Goal: Check status

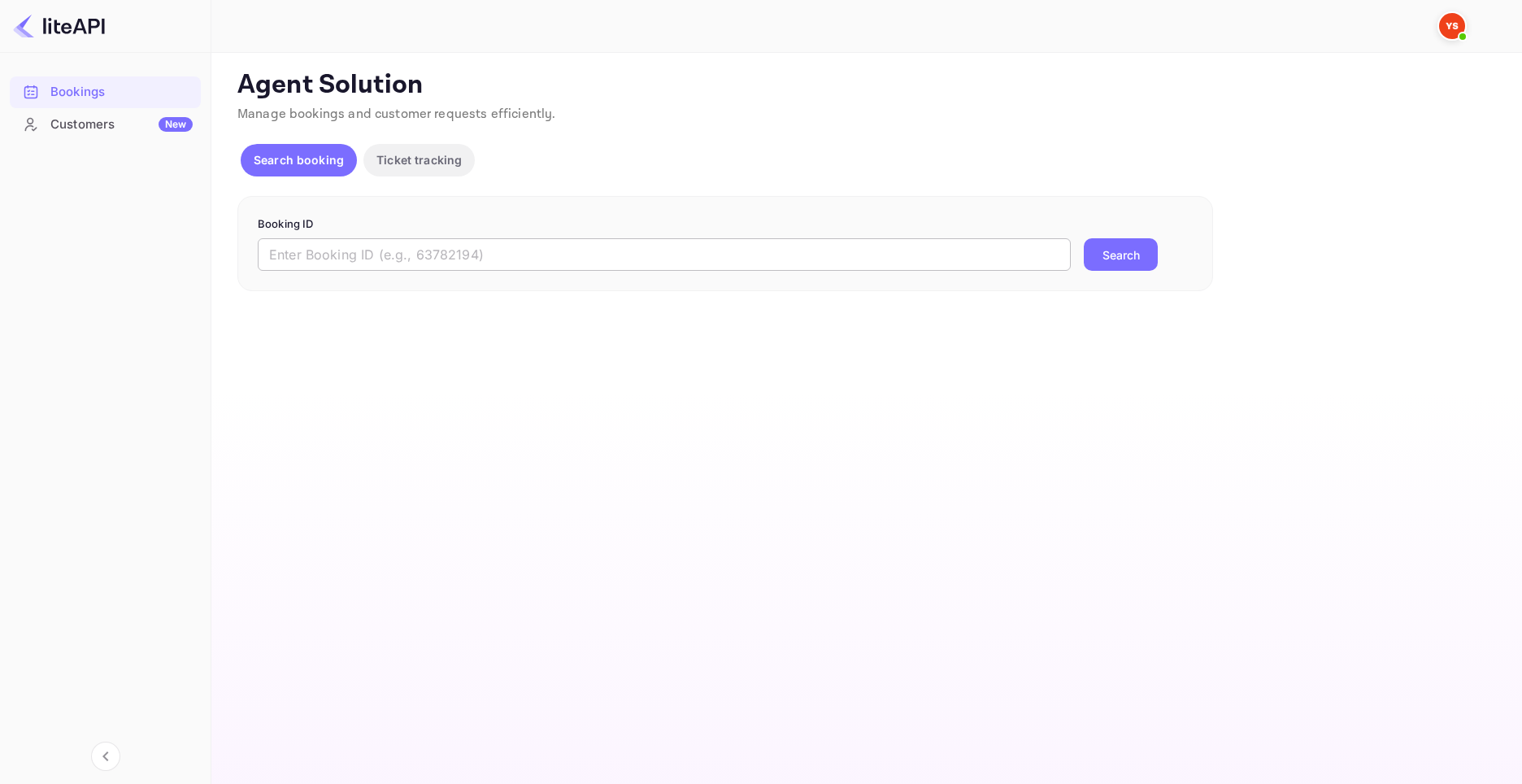
click at [527, 254] on input "text" at bounding box center [664, 254] width 813 height 33
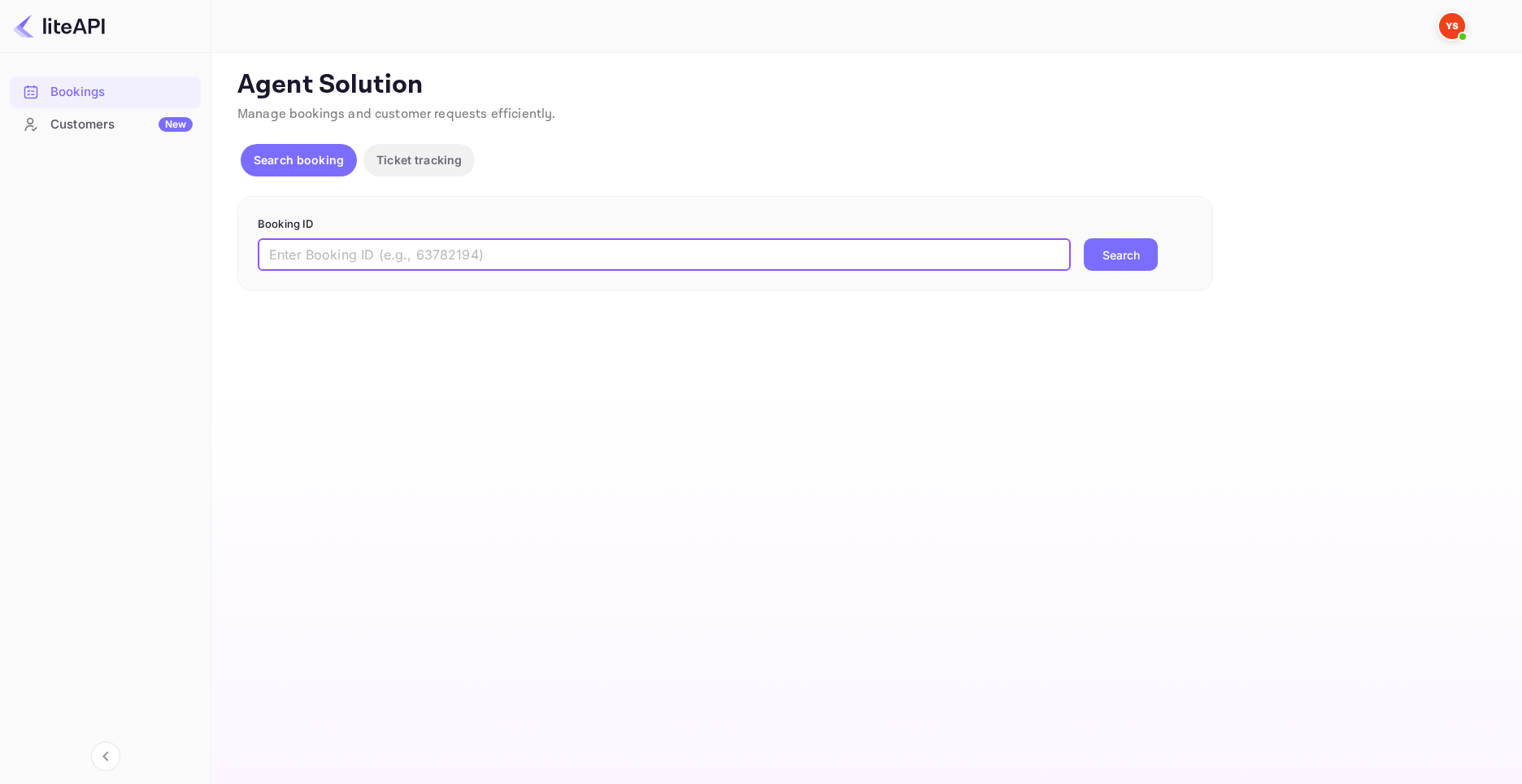
paste input "9265937"
type input "9265937"
click at [1084, 238] on button "Search" at bounding box center [1121, 254] width 74 height 33
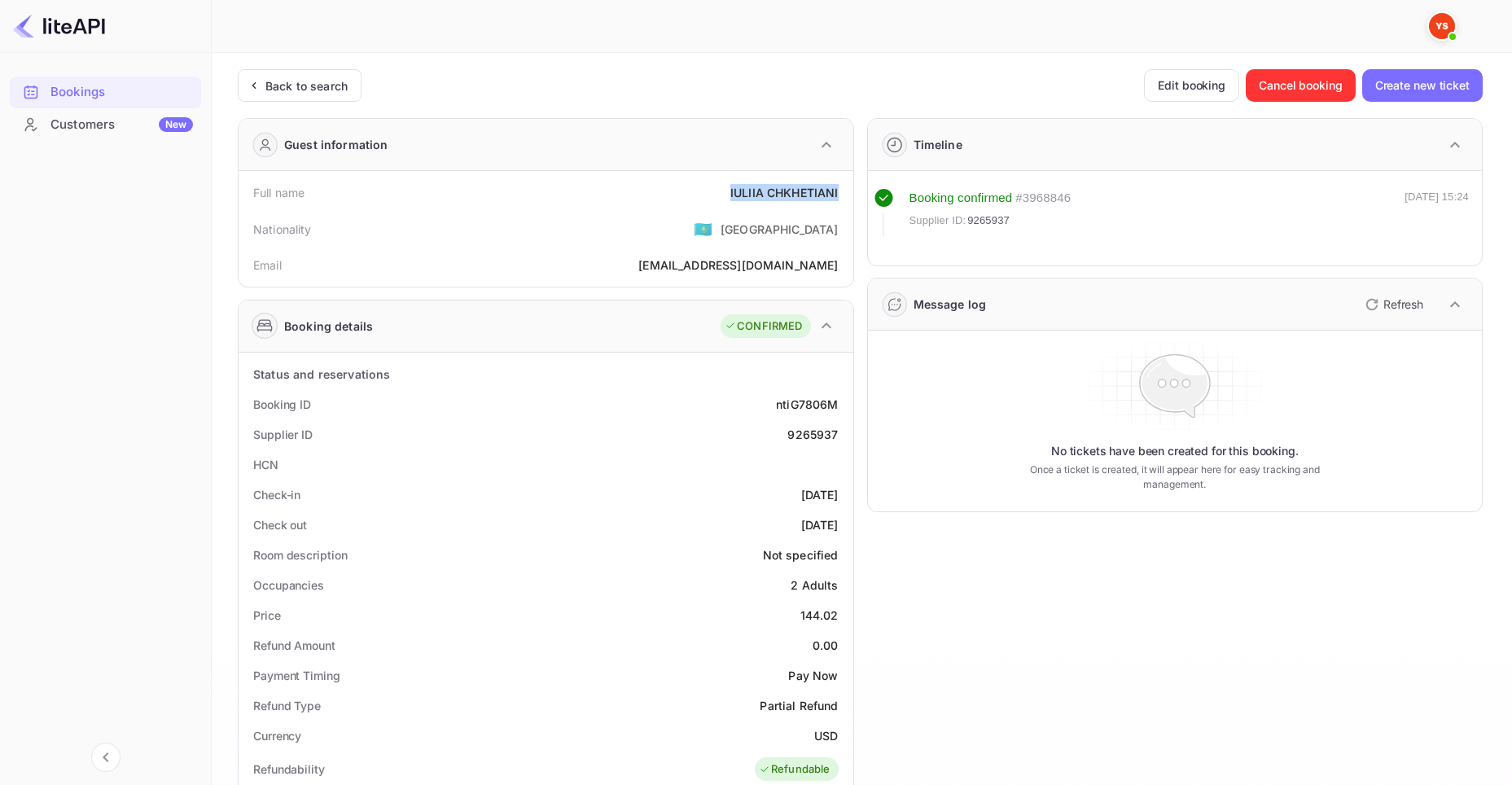
drag, startPoint x: 730, startPoint y: 195, endPoint x: 849, endPoint y: 196, distance: 119.0
click at [849, 196] on div "Full name [PERSON_NAME] Nationality 🇰🇿 [DEMOGRAPHIC_DATA] Email [EMAIL_ADDRESS]…" at bounding box center [545, 228] width 614 height 115
copy div "[PERSON_NAME]"
drag, startPoint x: 801, startPoint y: 618, endPoint x: 849, endPoint y: 621, distance: 48.1
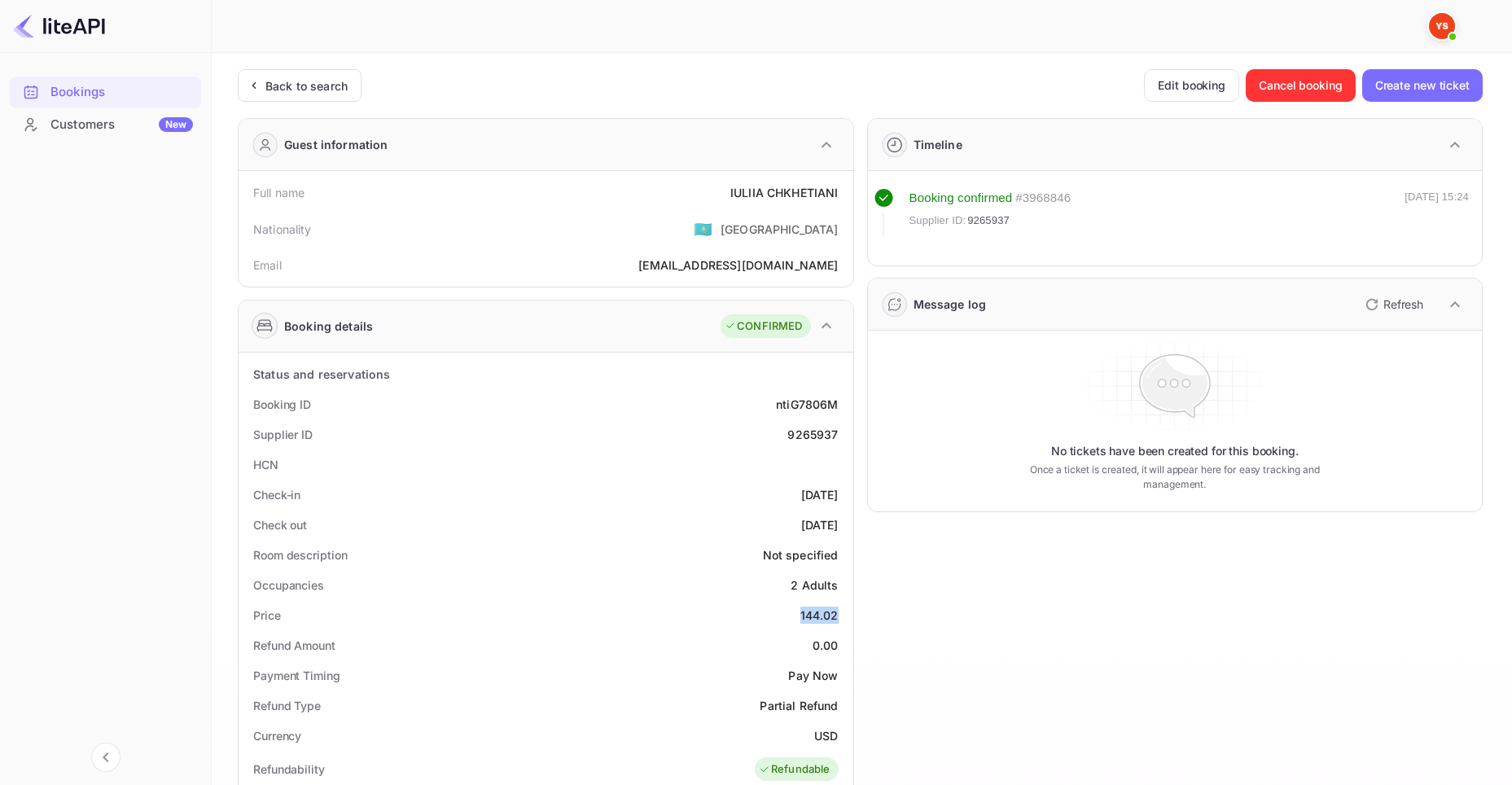
copy div "144.02"
drag, startPoint x: 815, startPoint y: 735, endPoint x: 836, endPoint y: 738, distance: 21.2
click at [836, 738] on div "USD" at bounding box center [826, 735] width 24 height 17
copy div "USD"
